Goal: Information Seeking & Learning: Check status

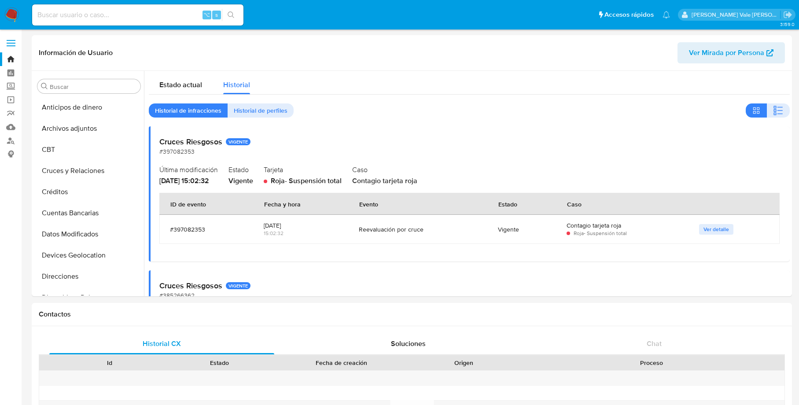
select select "10"
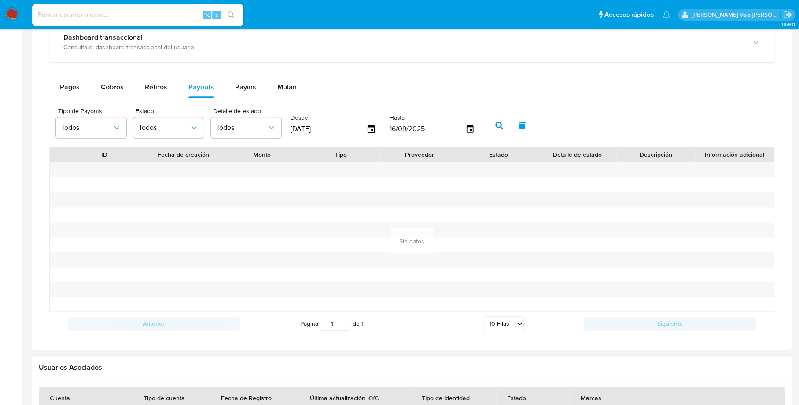
scroll to position [372, 0]
click at [129, 11] on input at bounding box center [137, 14] width 211 height 11
paste input "27703039"
type input "27703039"
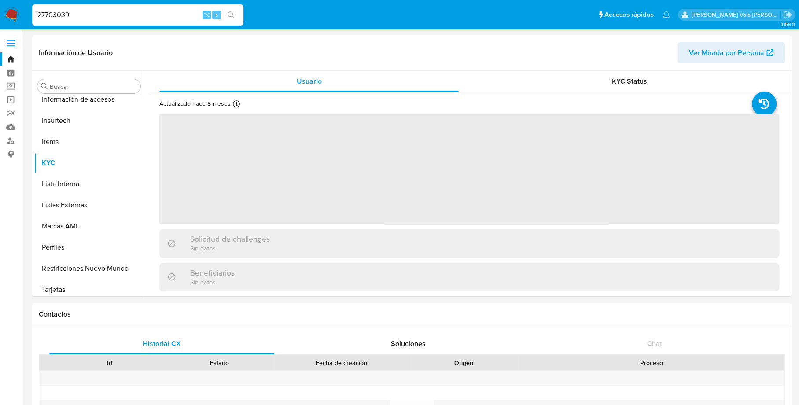
scroll to position [372, 0]
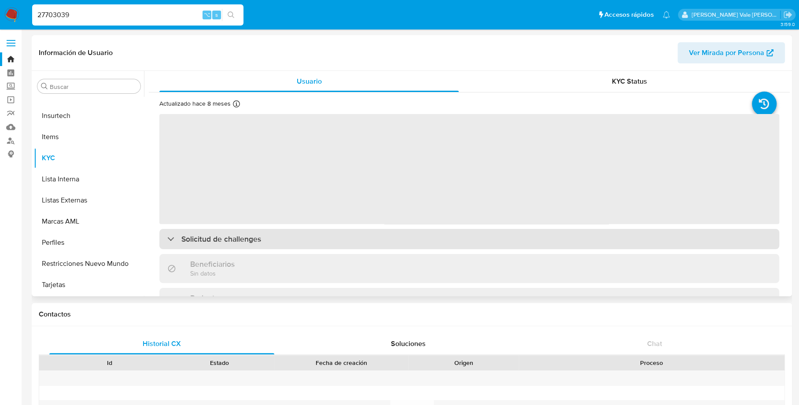
select select "10"
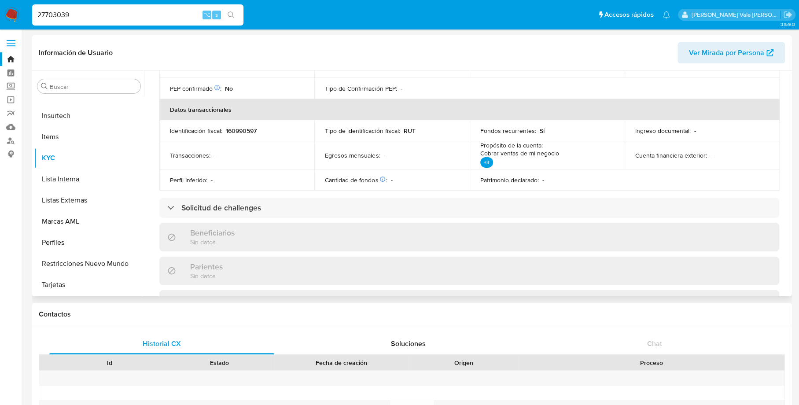
scroll to position [0, 0]
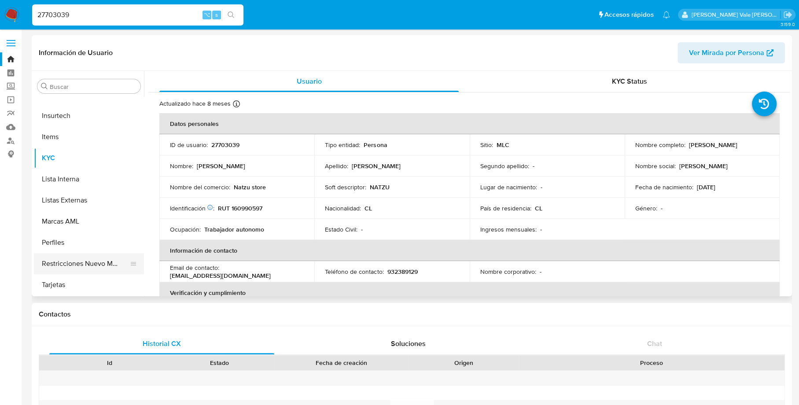
click at [81, 257] on button "Restricciones Nuevo Mundo" at bounding box center [85, 263] width 103 height 21
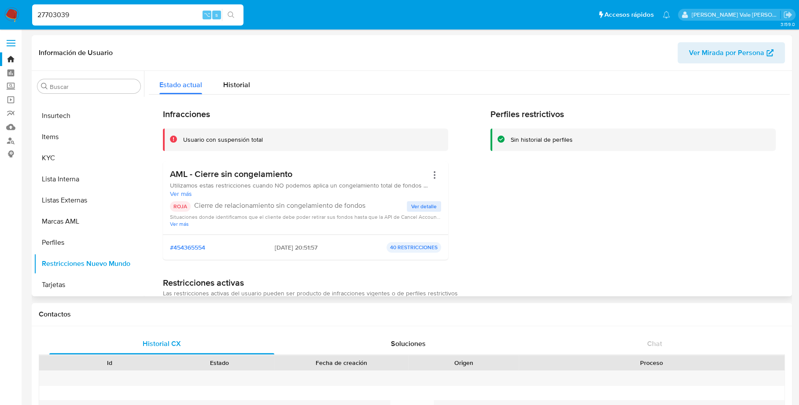
click at [413, 208] on span "Ver detalle" at bounding box center [424, 206] width 26 height 9
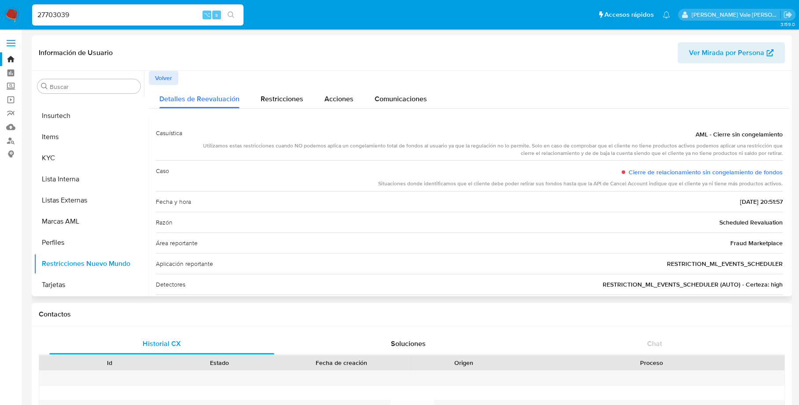
click at [154, 74] on button "Volver" at bounding box center [163, 78] width 29 height 14
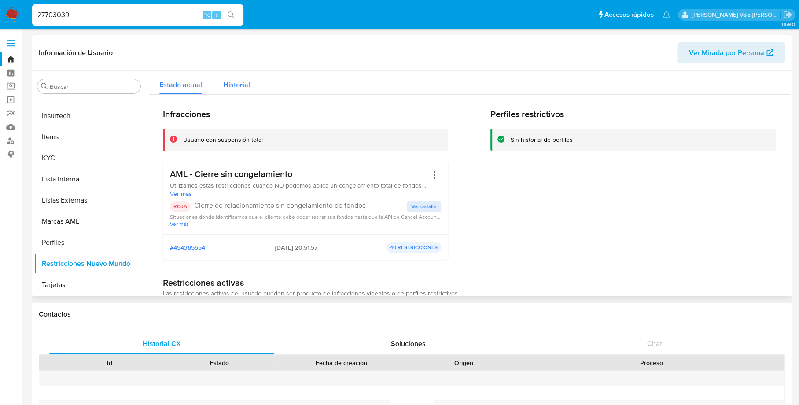
click at [236, 76] on div "Historial" at bounding box center [236, 82] width 27 height 23
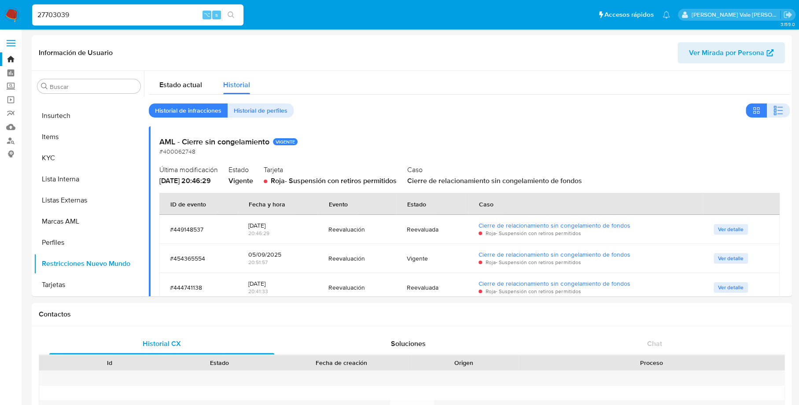
drag, startPoint x: 80, startPoint y: 14, endPoint x: 8, endPoint y: 17, distance: 71.8
click at [8, 17] on nav "Pausado Ver notificaciones 27703039 ⌥ s Accesos rápidos Presiona las siguientes…" at bounding box center [399, 14] width 799 height 29
paste input "1667514274"
type input "1667514274"
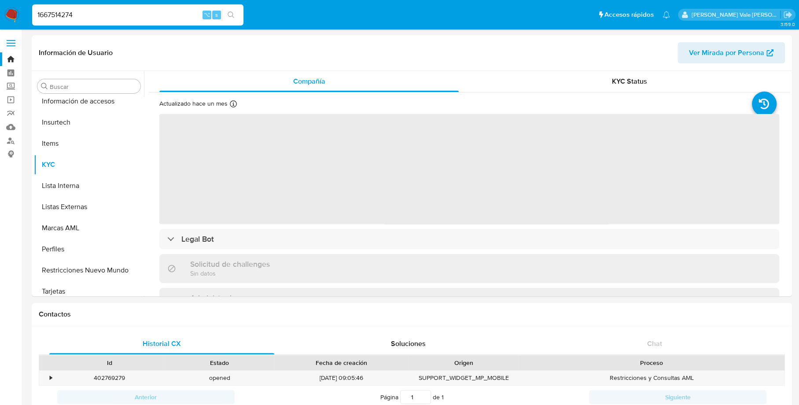
scroll to position [372, 0]
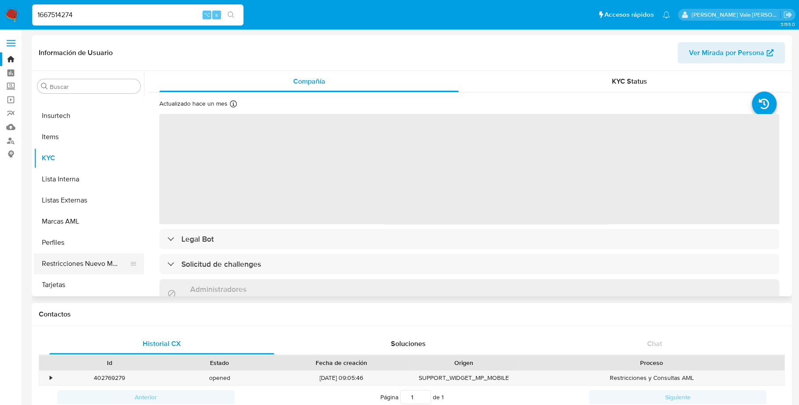
select select "10"
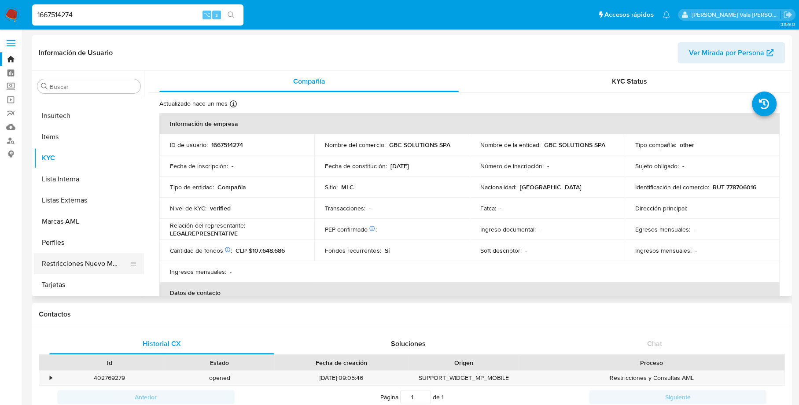
click at [74, 258] on button "Restricciones Nuevo Mundo" at bounding box center [85, 263] width 103 height 21
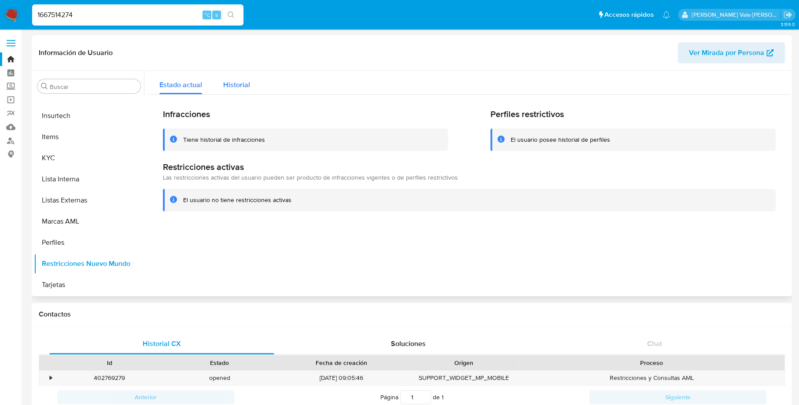
click at [238, 81] on span "Historial" at bounding box center [236, 85] width 27 height 10
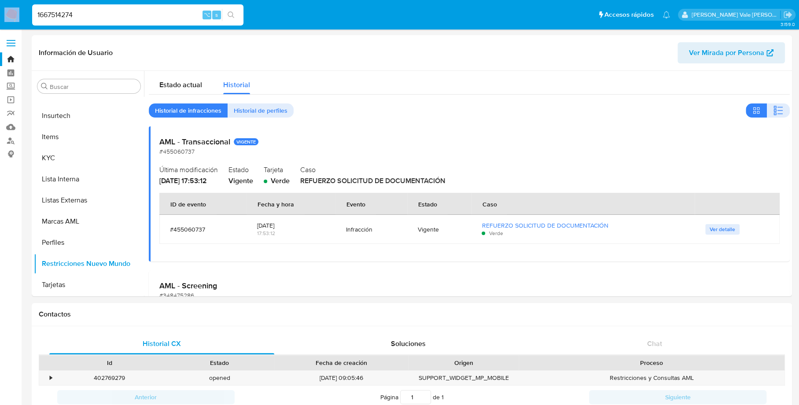
drag, startPoint x: 77, startPoint y: 21, endPoint x: 16, endPoint y: 21, distance: 60.7
click at [16, 21] on nav "Pausado Ver notificaciones 1667514274 ⌥ s Accesos rápidos Presiona las siguient…" at bounding box center [399, 14] width 799 height 29
drag, startPoint x: 101, startPoint y: 11, endPoint x: 18, endPoint y: 11, distance: 82.3
click at [18, 11] on nav "Pausado Ver notificaciones 1667514274 ⌥ s Accesos rápidos Presiona las siguient…" at bounding box center [399, 14] width 799 height 29
paste input "162491848"
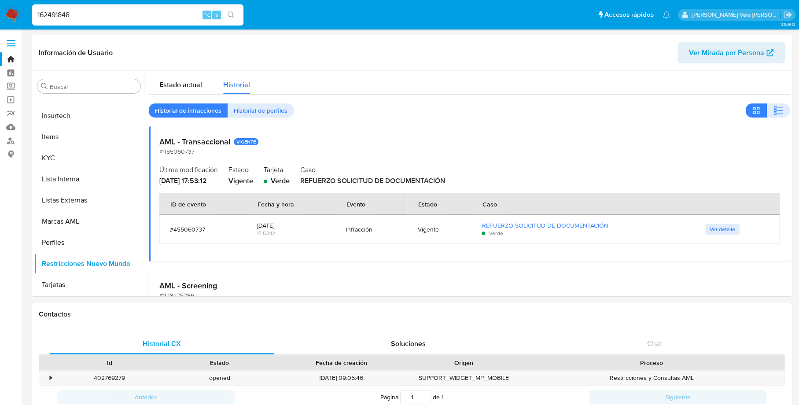
type input "162491848"
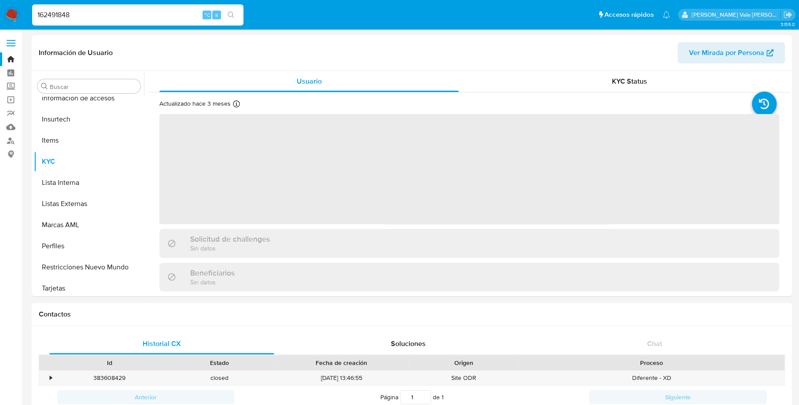
scroll to position [372, 0]
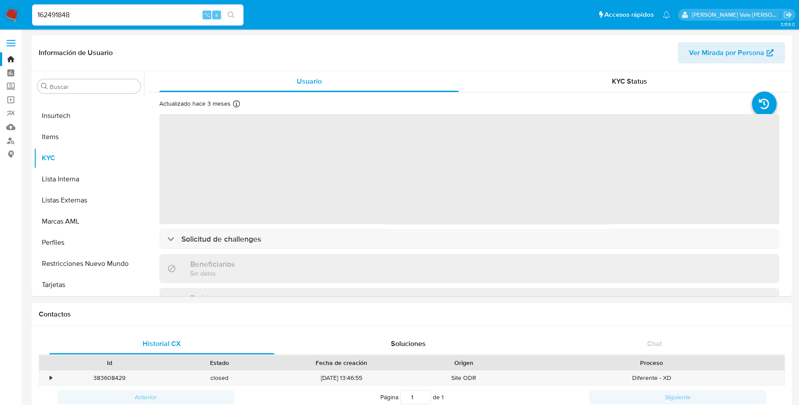
select select "10"
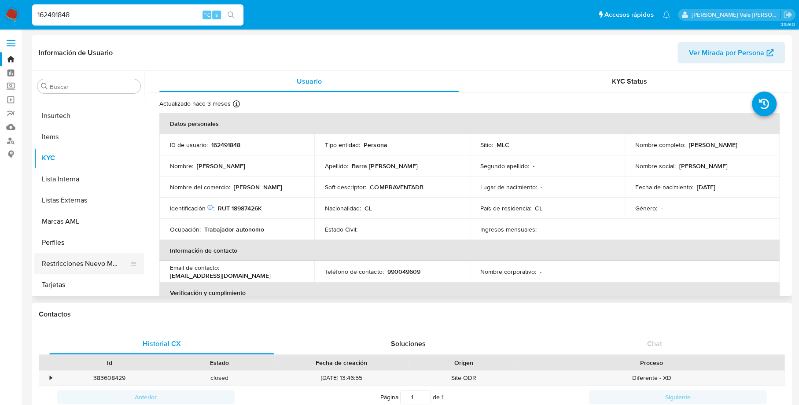
click at [84, 264] on button "Restricciones Nuevo Mundo" at bounding box center [85, 263] width 103 height 21
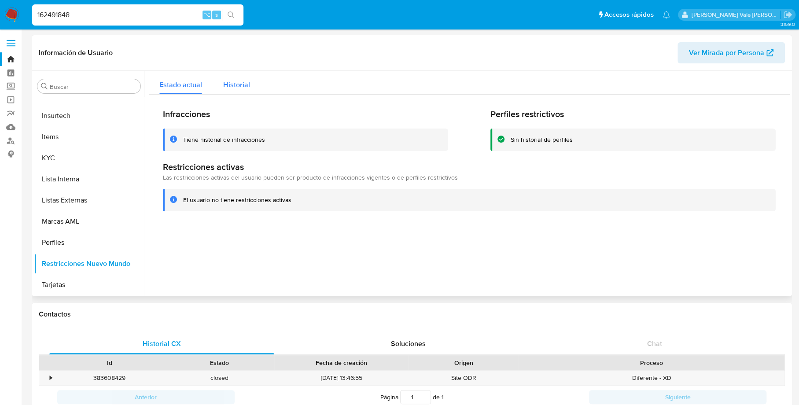
click at [241, 84] on span "Historial" at bounding box center [236, 85] width 27 height 10
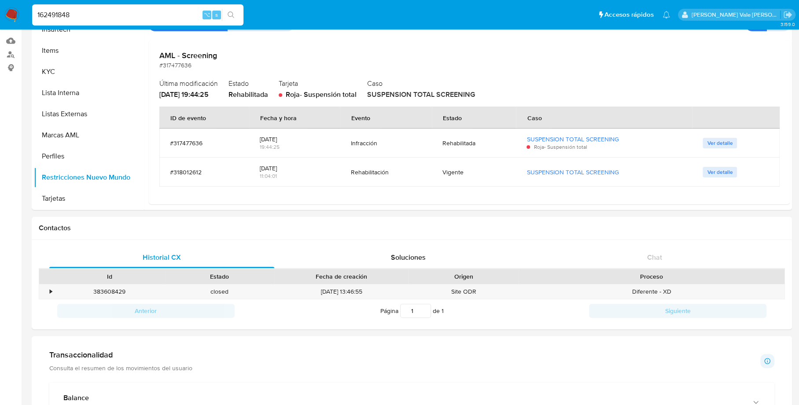
scroll to position [0, 0]
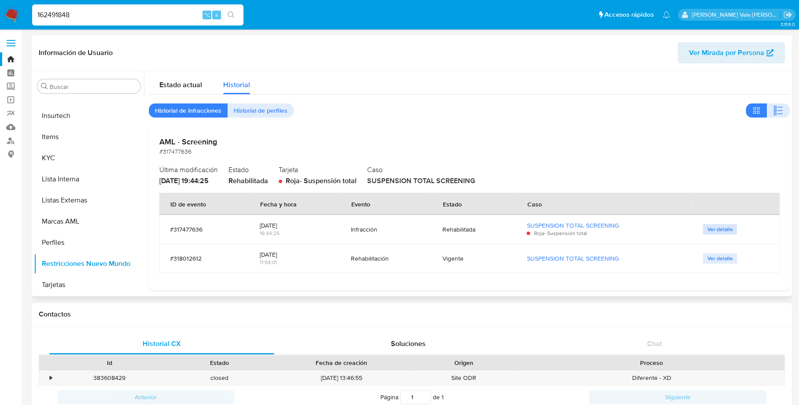
click at [722, 229] on span "Ver detalle" at bounding box center [720, 229] width 26 height 9
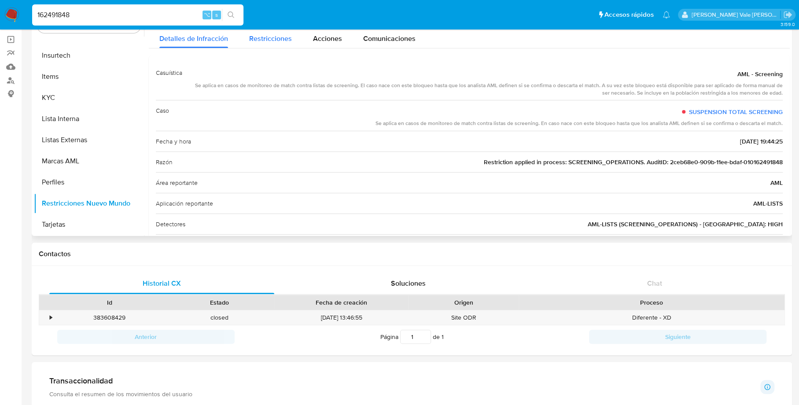
click at [285, 37] on span "Restricciones" at bounding box center [270, 38] width 43 height 10
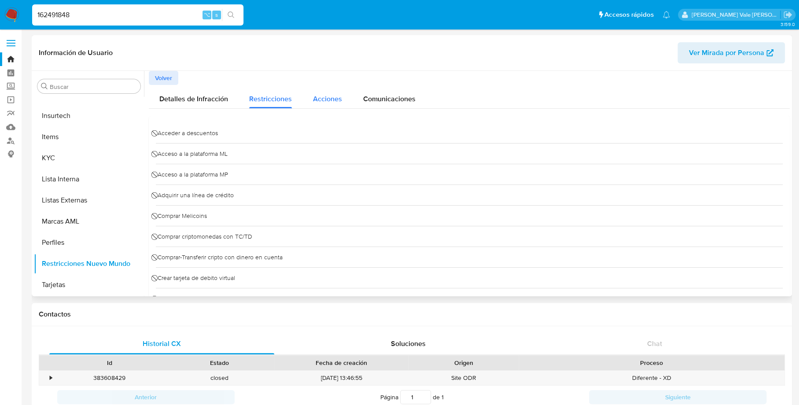
click at [329, 104] on div "Acciones" at bounding box center [327, 96] width 29 height 23
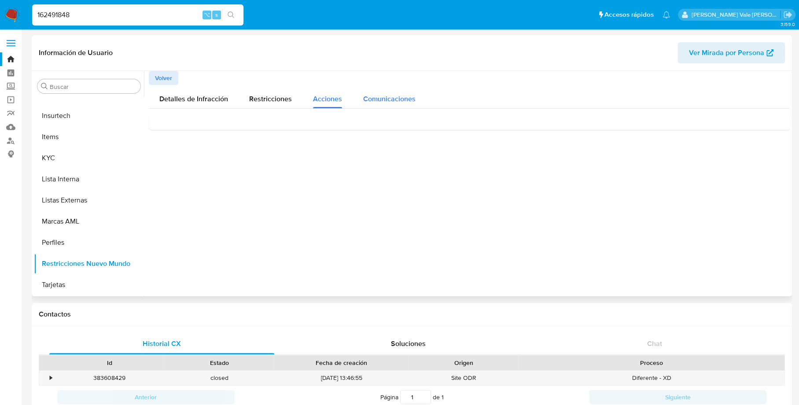
click at [381, 98] on span "Comunicaciones" at bounding box center [389, 99] width 52 height 10
click at [265, 135] on span "Suspendimos tu cuenta permanentemente" at bounding box center [228, 135] width 143 height 10
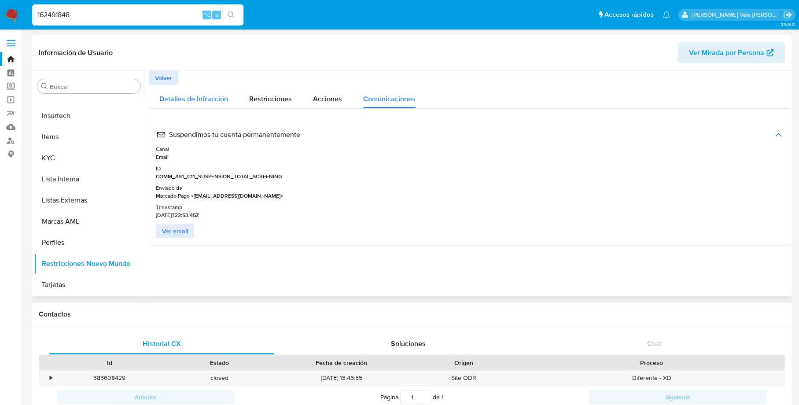
click at [194, 100] on span "Detalles de Infracción" at bounding box center [193, 99] width 69 height 10
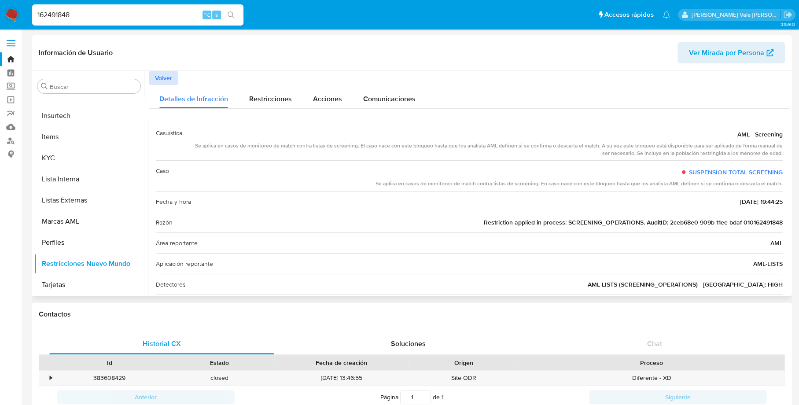
click at [165, 80] on span "Volver" at bounding box center [163, 78] width 17 height 12
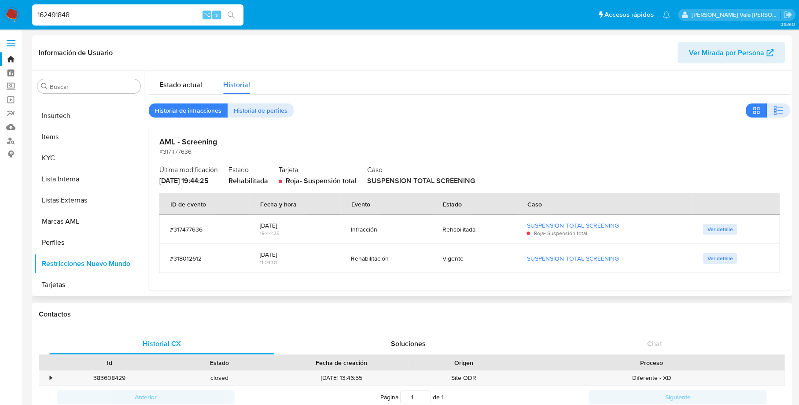
drag, startPoint x: 76, startPoint y: 18, endPoint x: 6, endPoint y: 14, distance: 70.5
click at [6, 14] on nav "Pausado Ver notificaciones 162491848 ⌥ s Accesos rápidos Presiona las siguiente…" at bounding box center [399, 14] width 799 height 29
paste input "143183376"
type input "143183376"
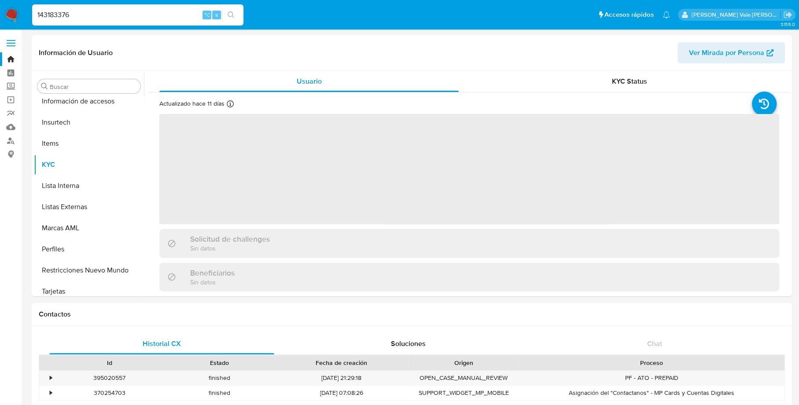
scroll to position [372, 0]
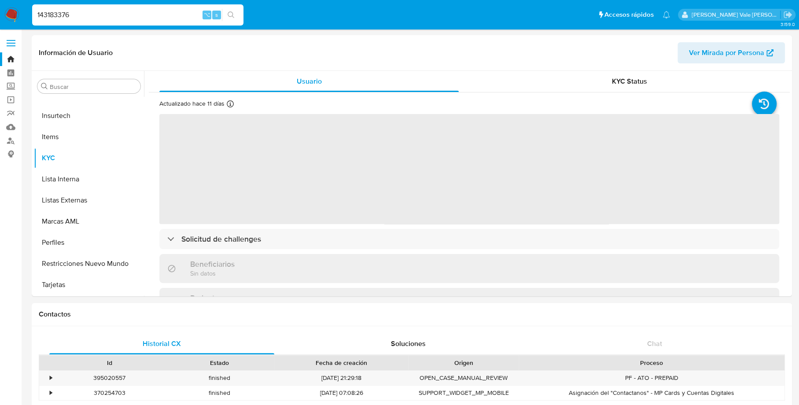
select select "10"
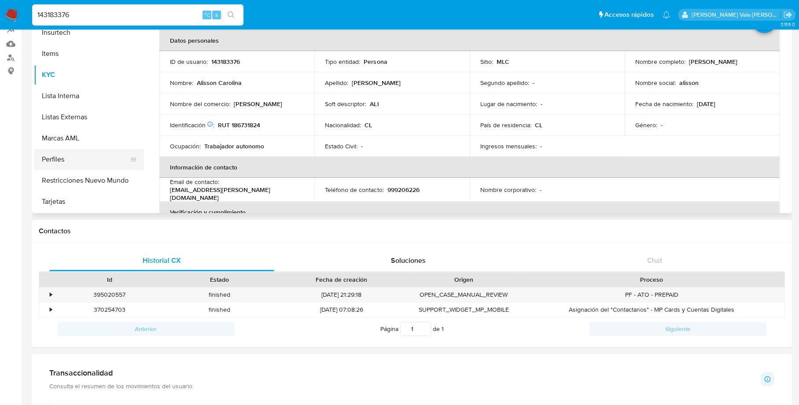
scroll to position [109, 0]
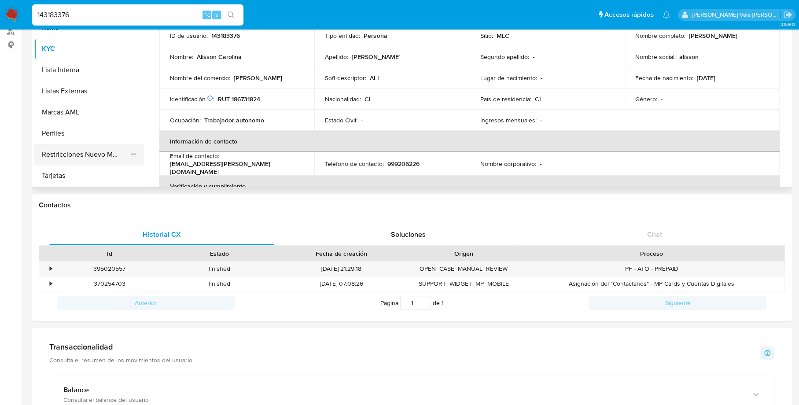
click at [96, 148] on button "Restricciones Nuevo Mundo" at bounding box center [85, 154] width 103 height 21
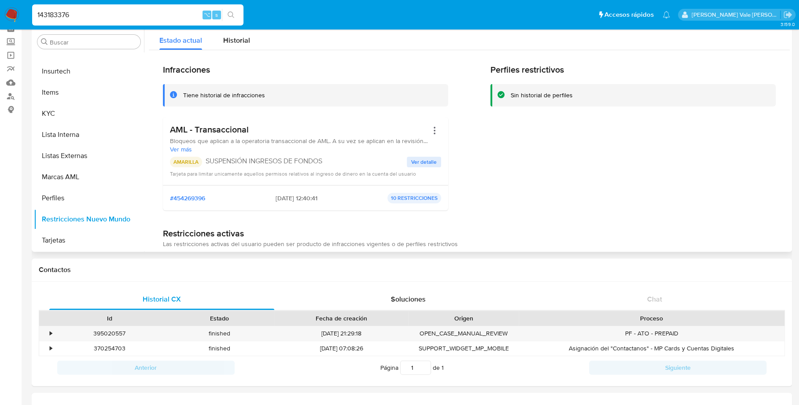
scroll to position [42, 0]
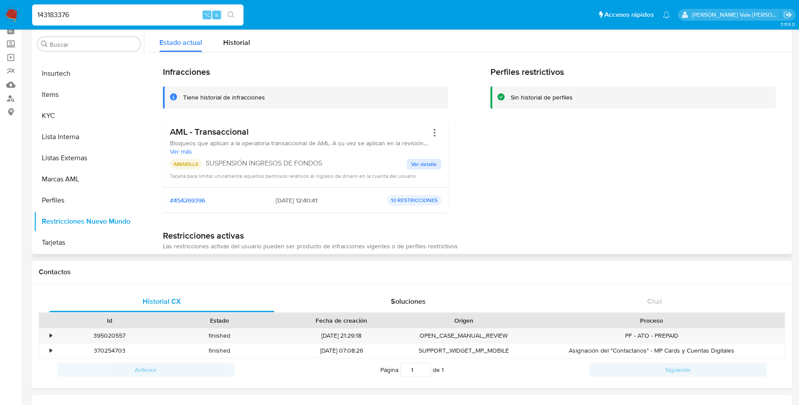
click at [418, 164] on span "Ver detalle" at bounding box center [424, 164] width 26 height 9
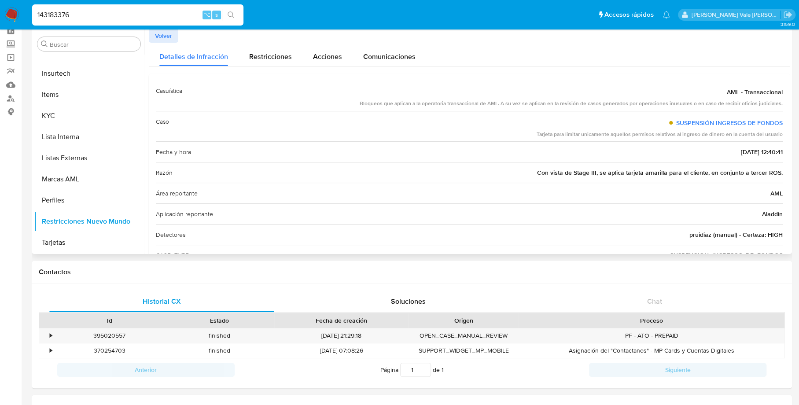
click at [173, 34] on button "Volver" at bounding box center [163, 36] width 29 height 14
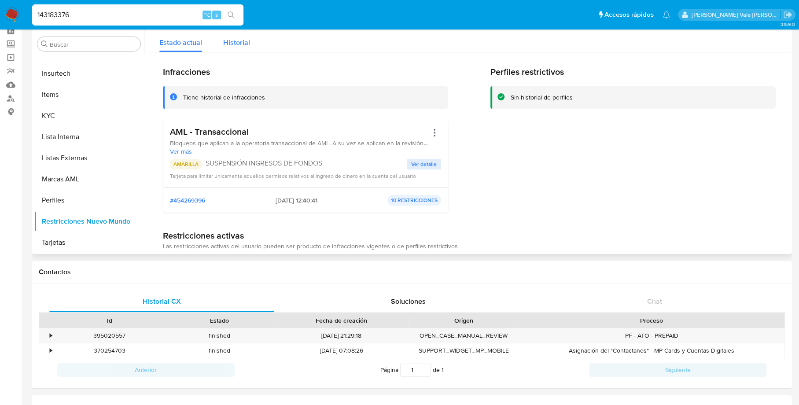
click at [242, 46] on span "Historial" at bounding box center [236, 42] width 27 height 10
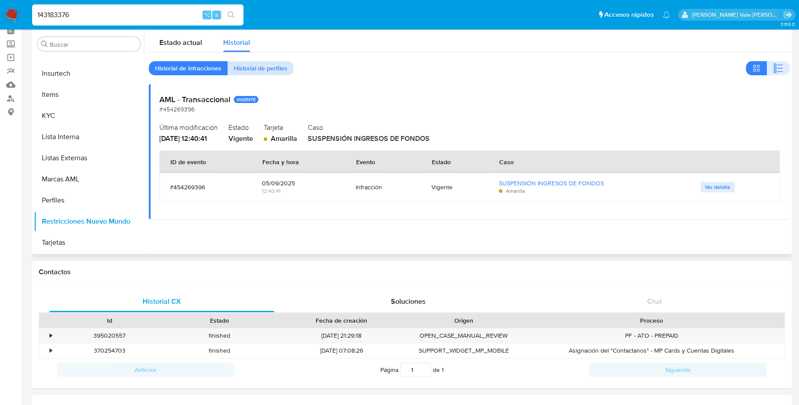
click at [276, 64] on span "Historial de perfiles" at bounding box center [261, 68] width 54 height 12
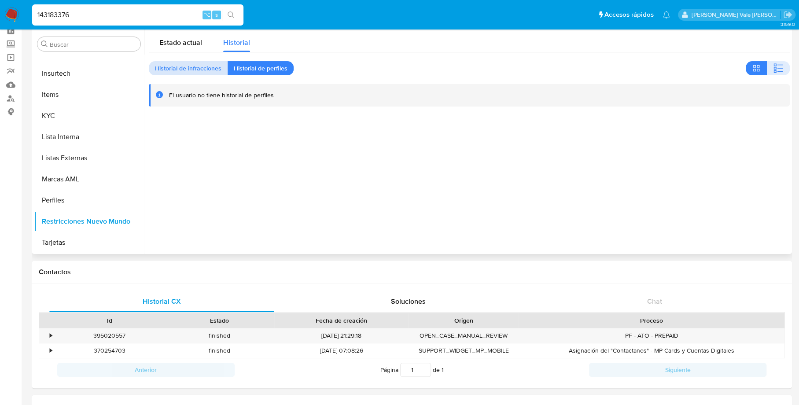
click at [200, 70] on span "Historial de infracciones" at bounding box center [188, 68] width 66 height 12
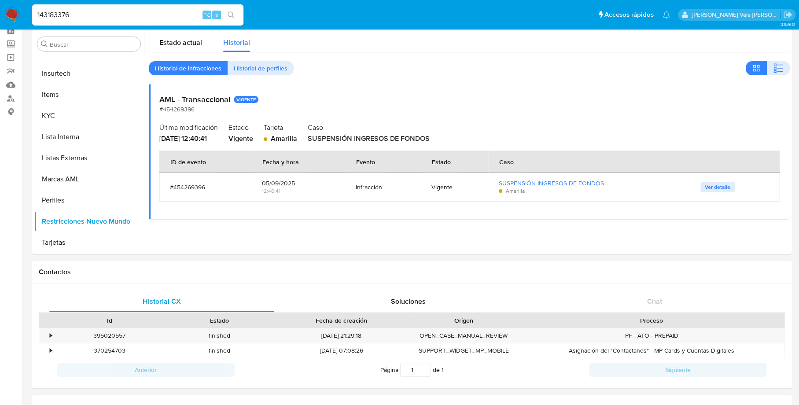
click at [57, 15] on input "143183376" at bounding box center [137, 14] width 211 height 11
paste input "053591038"
type input "1053591038"
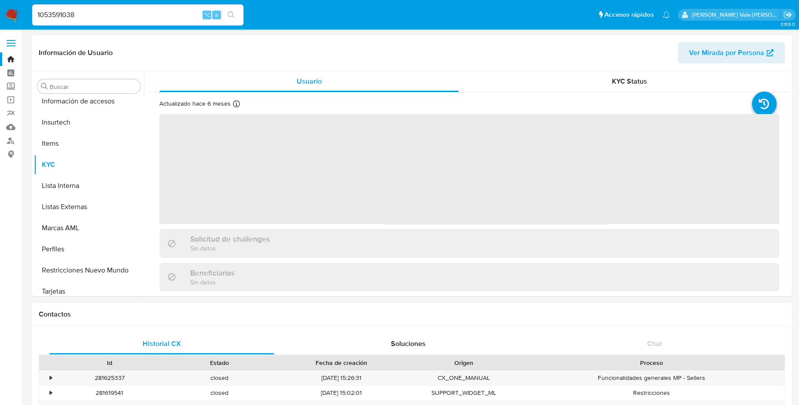
scroll to position [372, 0]
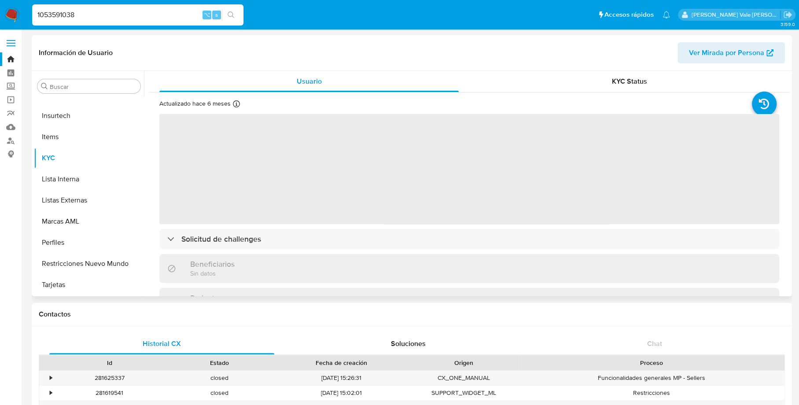
select select "10"
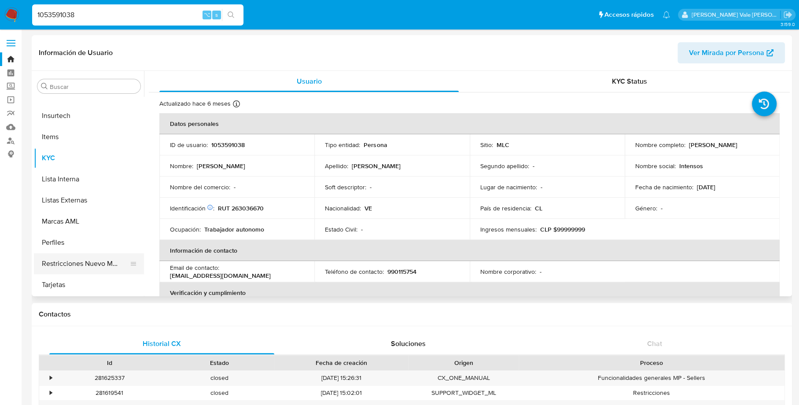
click at [77, 259] on button "Restricciones Nuevo Mundo" at bounding box center [85, 263] width 103 height 21
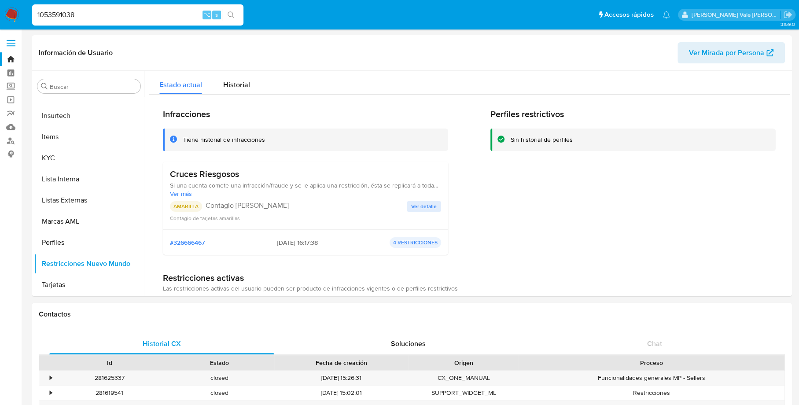
click at [414, 204] on span "Ver detalle" at bounding box center [424, 206] width 26 height 9
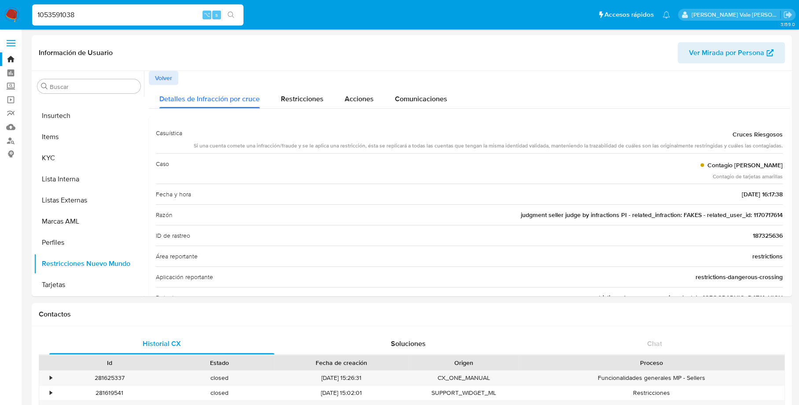
click at [147, 76] on div at bounding box center [466, 183] width 645 height 225
click at [161, 76] on span "Volver" at bounding box center [163, 78] width 17 height 12
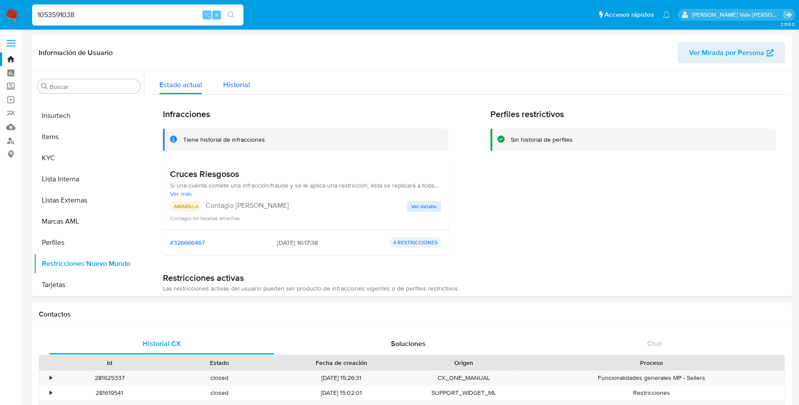
click at [236, 84] on span "Historial" at bounding box center [236, 85] width 27 height 10
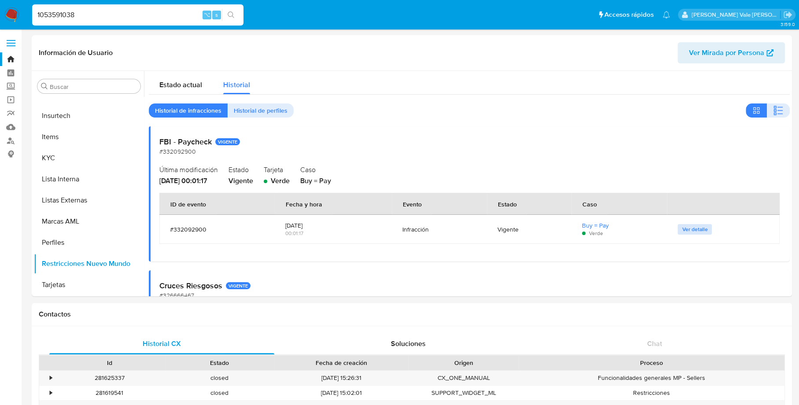
click at [696, 229] on span "Ver detalle" at bounding box center [694, 229] width 26 height 9
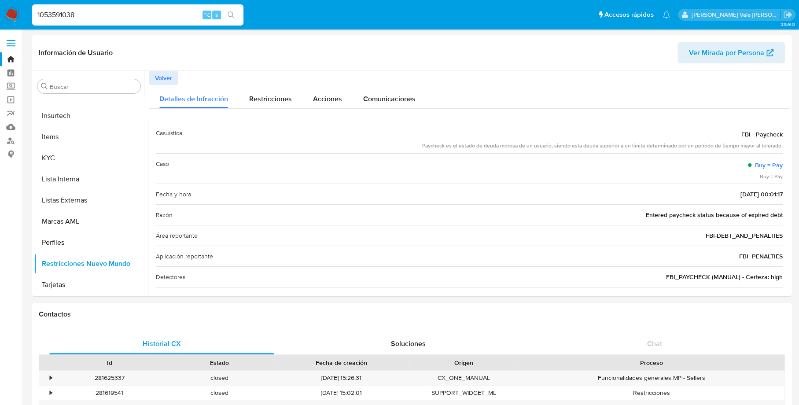
scroll to position [29, 0]
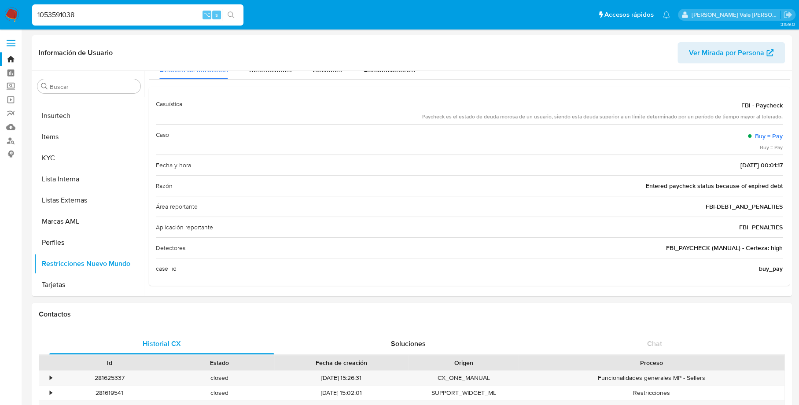
click at [62, 13] on input "1053591038" at bounding box center [137, 14] width 211 height 11
paste input "2162170774"
type input "2162170774"
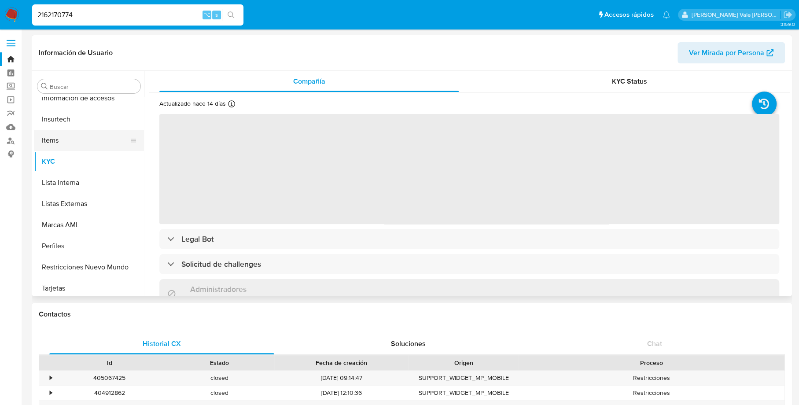
scroll to position [372, 0]
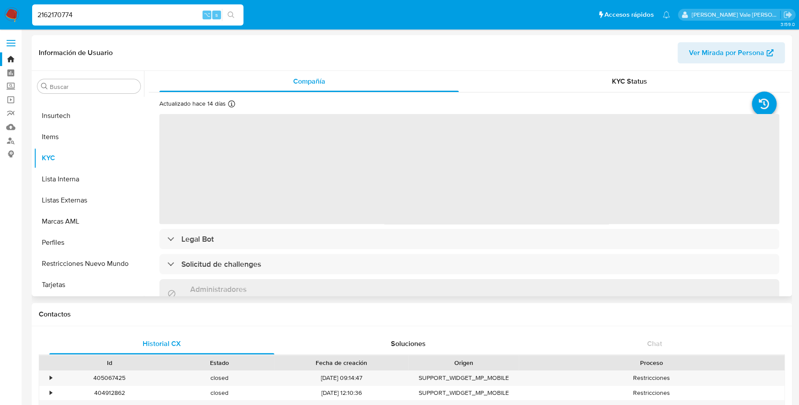
select select "10"
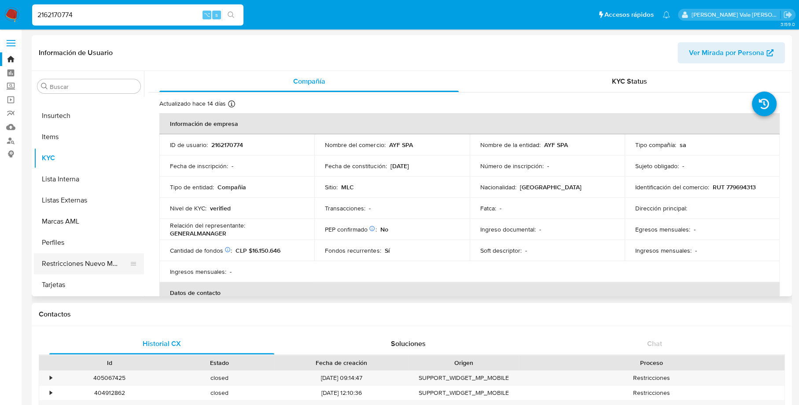
click at [89, 264] on button "Restricciones Nuevo Mundo" at bounding box center [85, 263] width 103 height 21
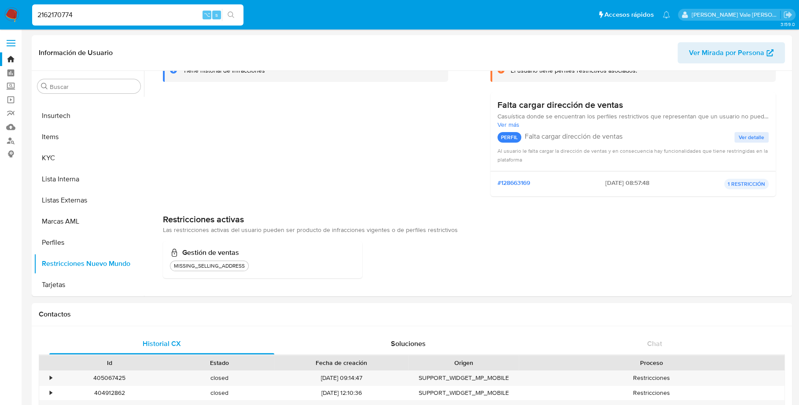
scroll to position [0, 0]
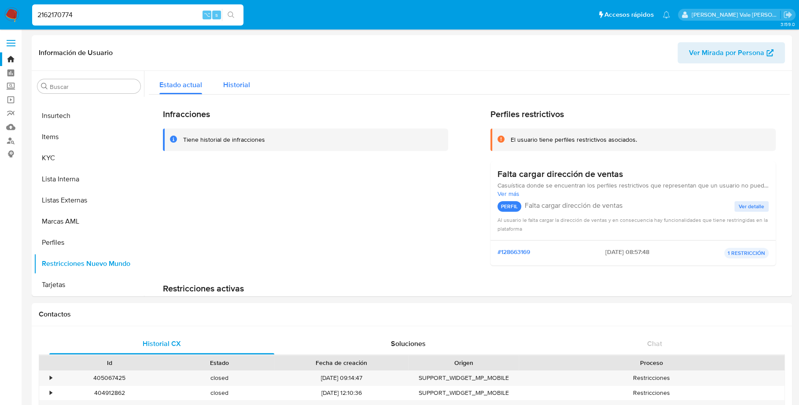
click at [236, 84] on span "Historial" at bounding box center [236, 85] width 27 height 10
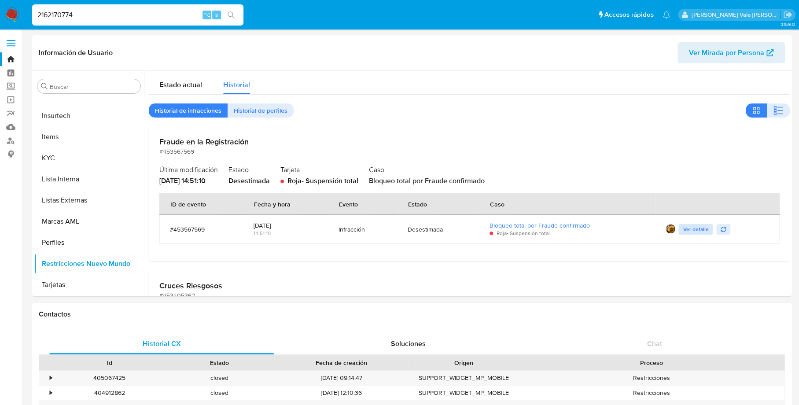
click at [696, 227] on span "Ver detalle" at bounding box center [695, 229] width 26 height 9
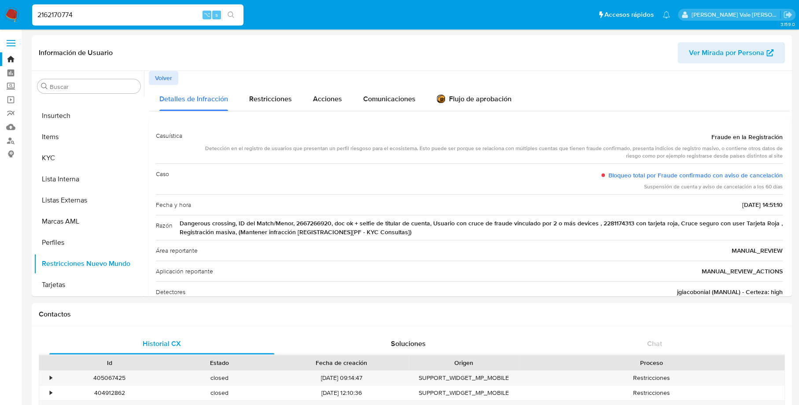
click at [164, 73] on span "Volver" at bounding box center [163, 78] width 17 height 12
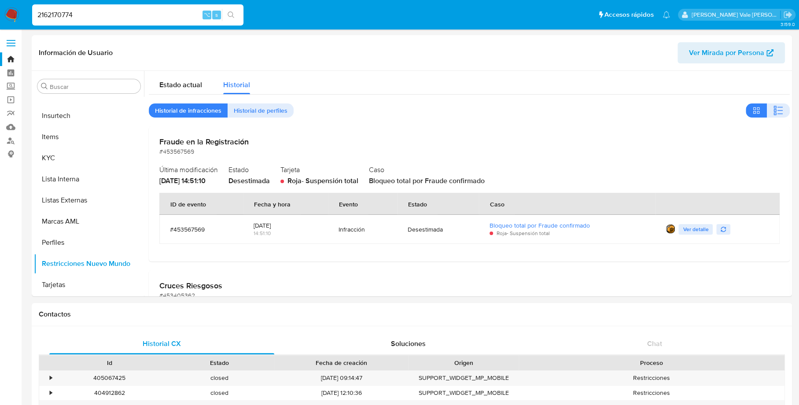
click at [696, 228] on span "Ver detalle" at bounding box center [695, 229] width 26 height 9
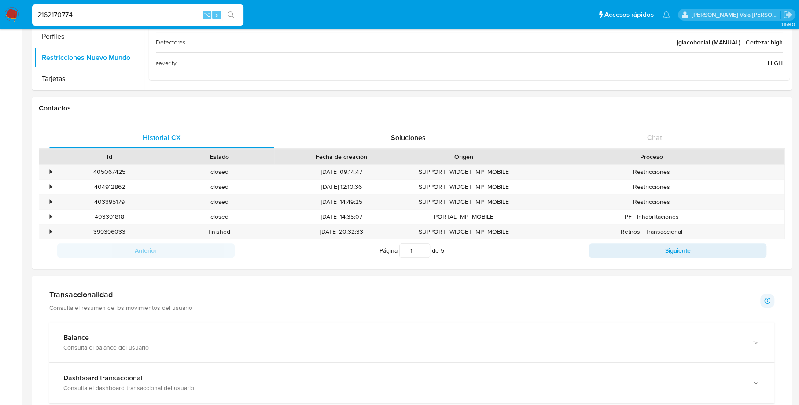
scroll to position [172, 0]
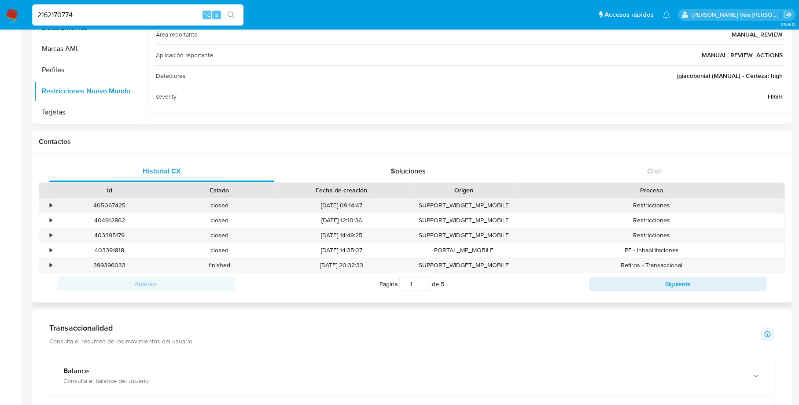
click at [48, 206] on div "•" at bounding box center [46, 205] width 15 height 15
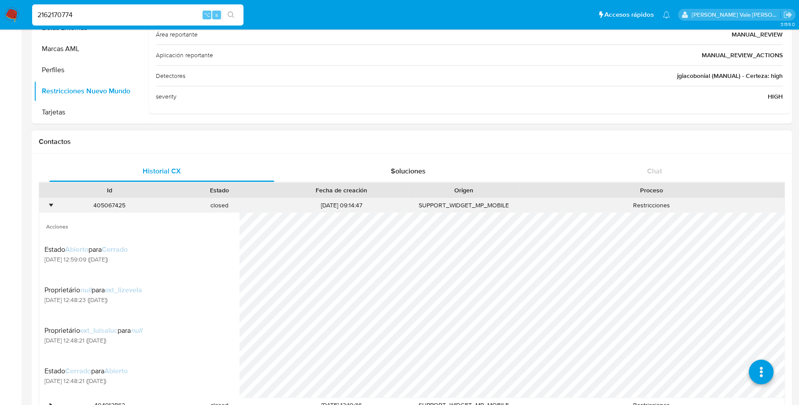
click at [52, 204] on div "•" at bounding box center [51, 205] width 2 height 8
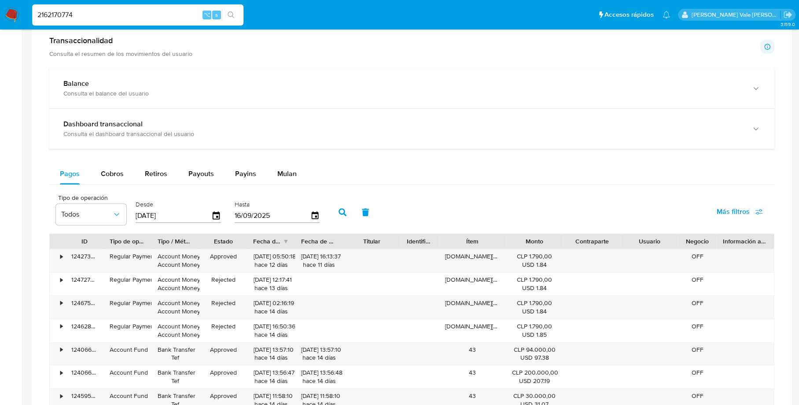
scroll to position [543, 0]
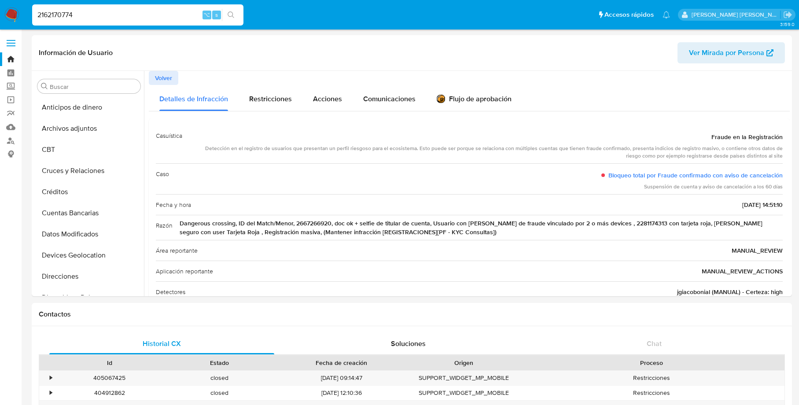
select select "10"
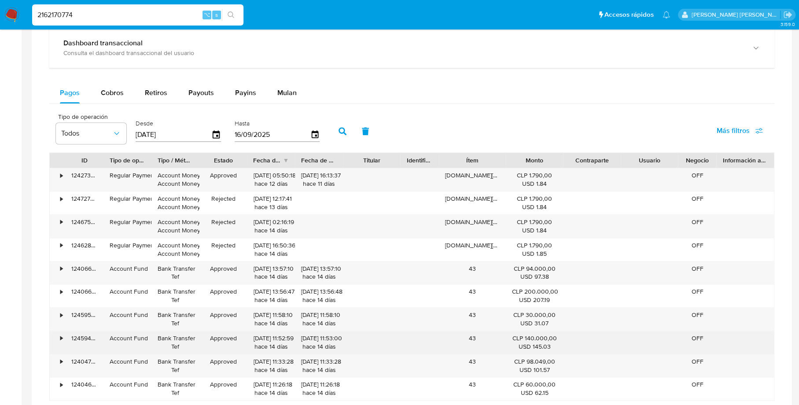
scroll to position [539, 0]
